Goal: Find specific page/section: Find specific page/section

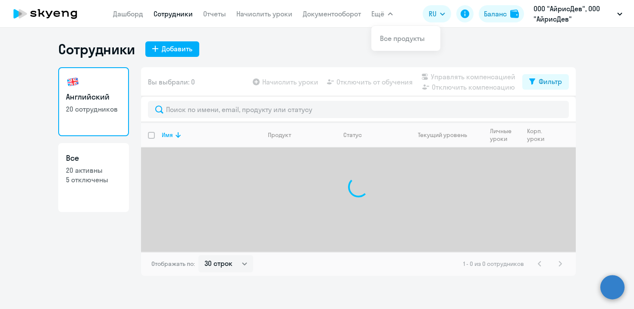
select select "30"
click at [321, 12] on link "Документооборот" at bounding box center [332, 13] width 58 height 9
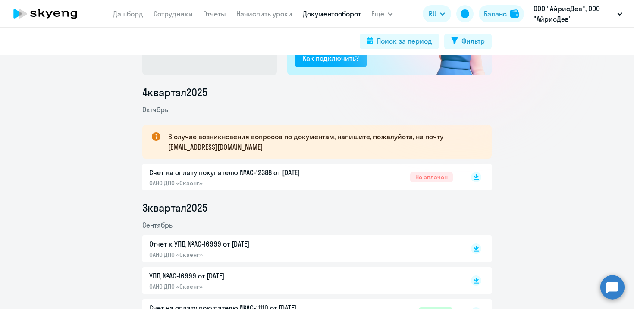
scroll to position [97, 0]
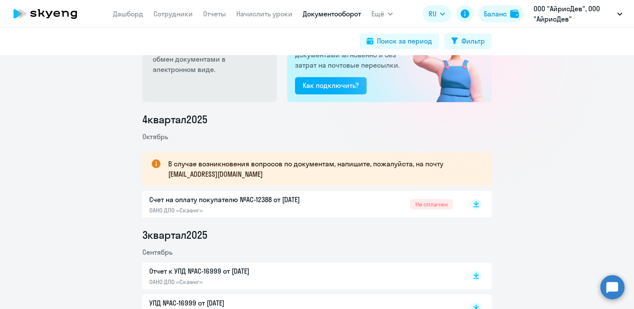
scroll to position [74, 0]
